Goal: Navigation & Orientation: Find specific page/section

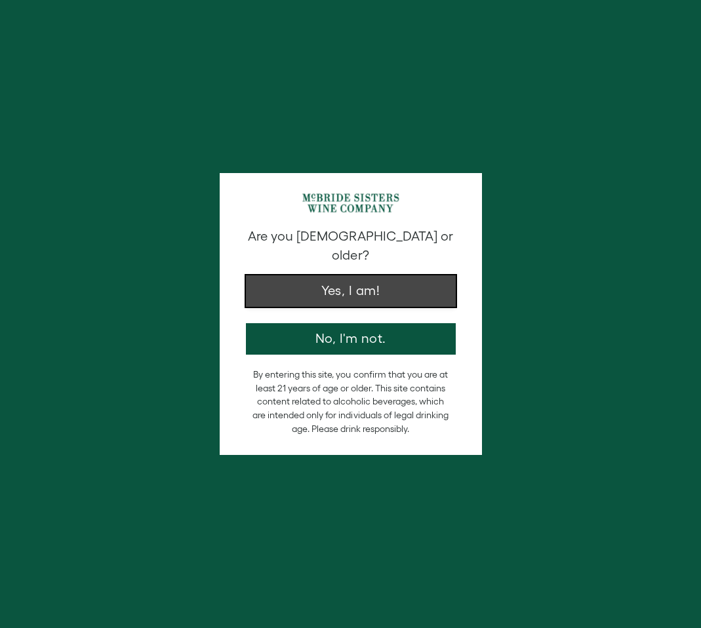
click at [400, 275] on button "Yes, I am!" at bounding box center [351, 290] width 210 height 31
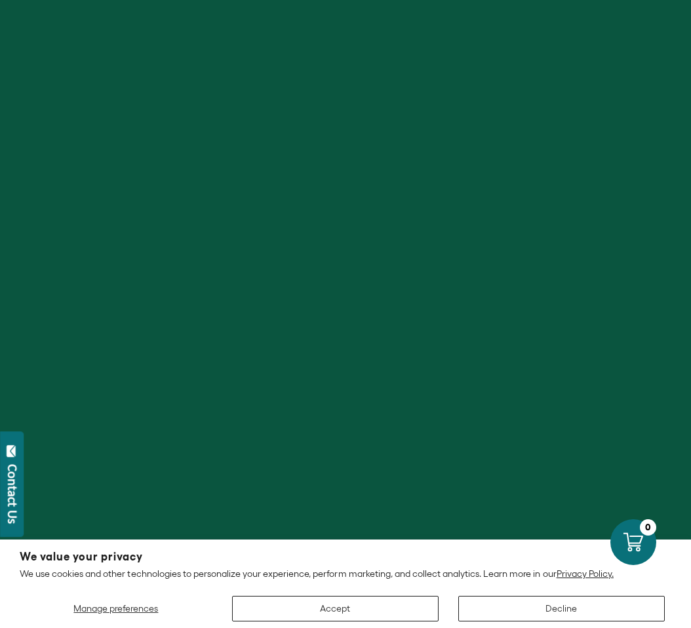
scroll to position [4958, 0]
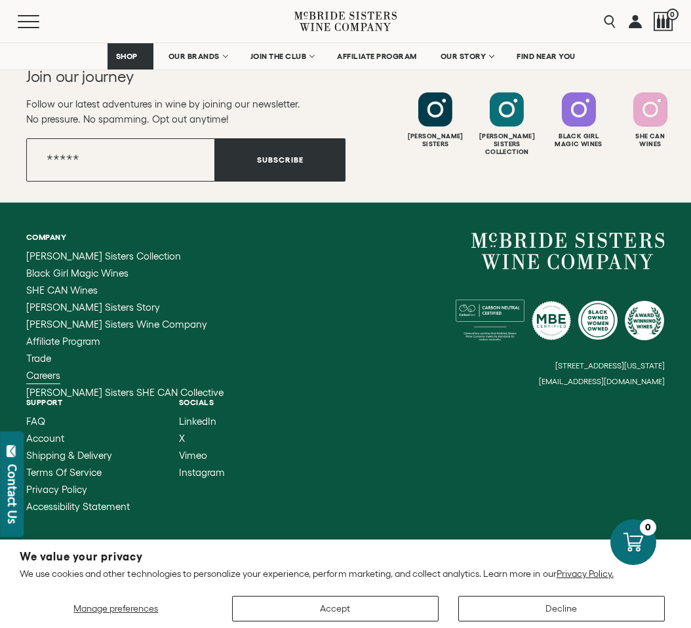
click at [54, 370] on span "Careers" at bounding box center [43, 375] width 34 height 11
